Goal: Transaction & Acquisition: Purchase product/service

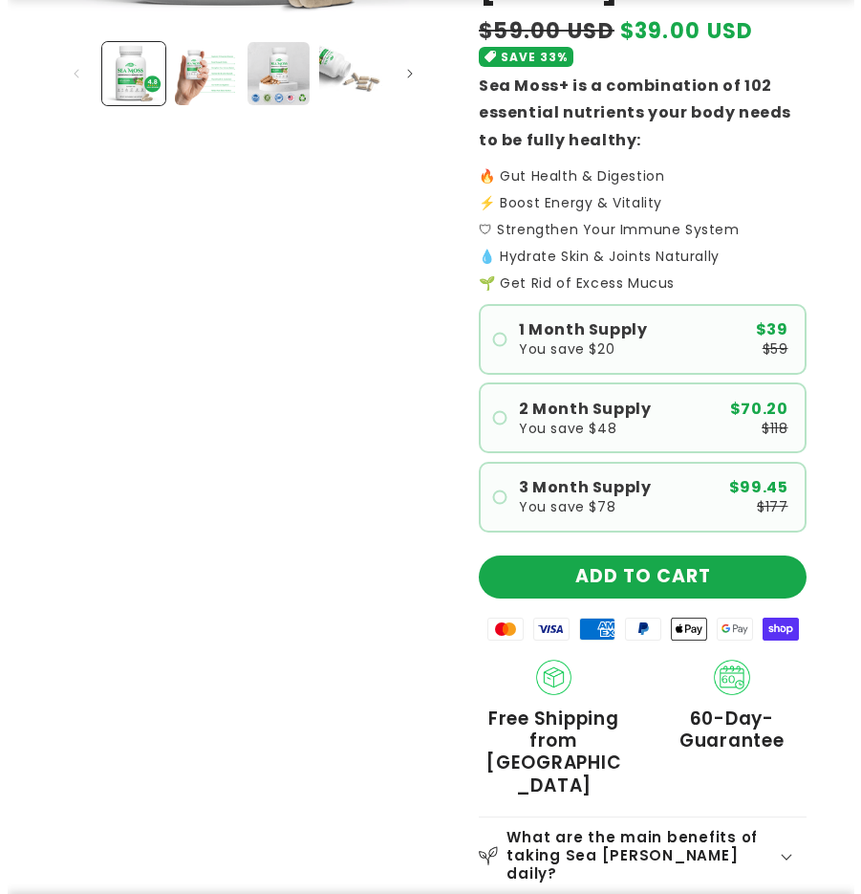
scroll to position [478, 0]
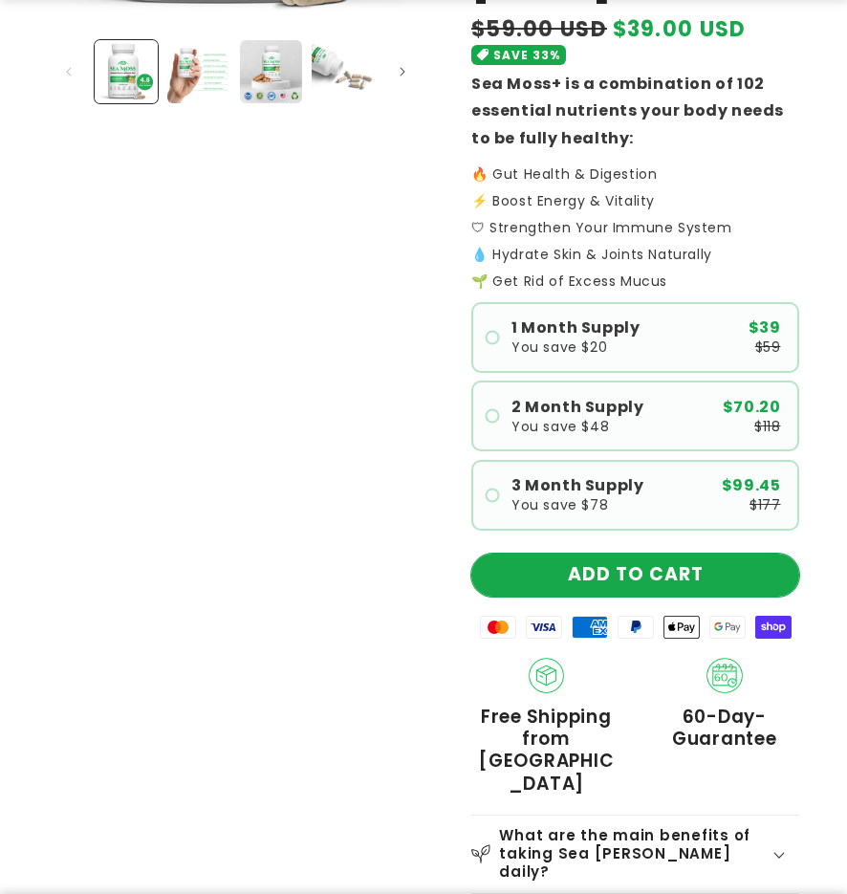
click at [628, 572] on button "ADD TO CART" at bounding box center [635, 575] width 328 height 43
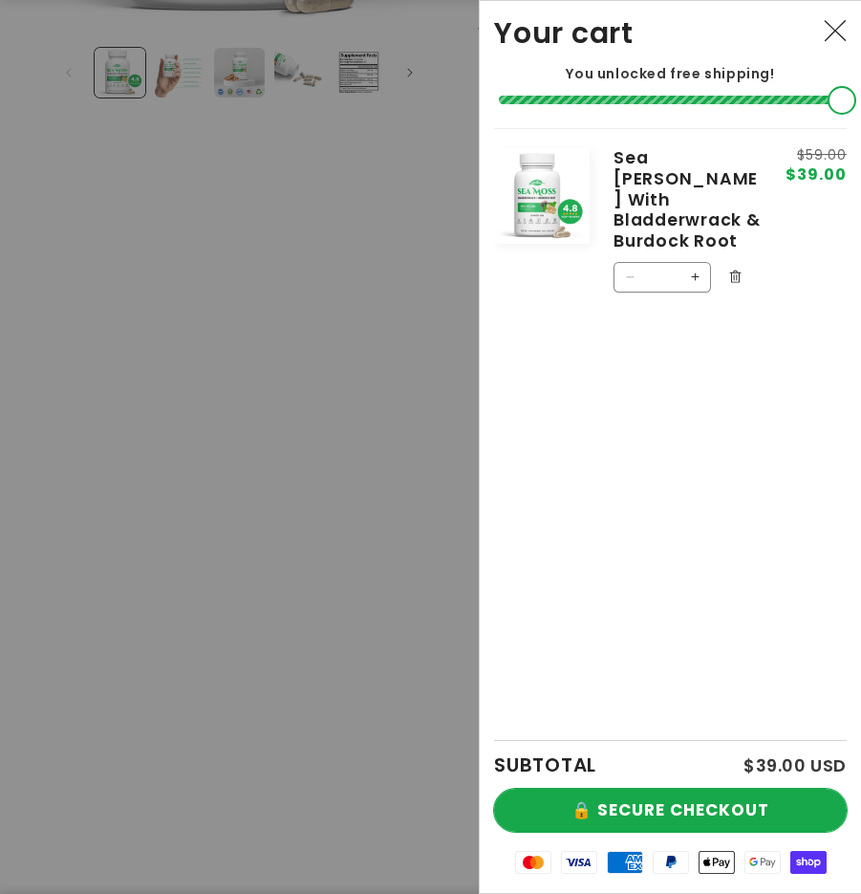
click at [674, 815] on button "🔒 SECURE CHECKOUT" at bounding box center [670, 810] width 353 height 43
